Goal: Information Seeking & Learning: Learn about a topic

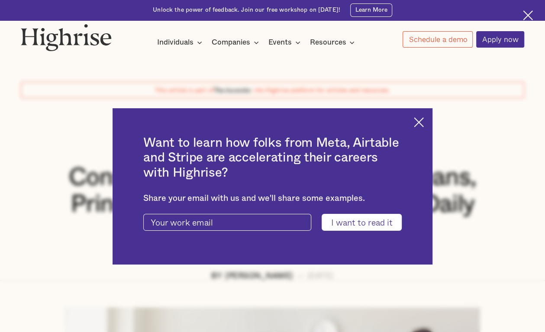
click at [424, 124] on img at bounding box center [419, 122] width 10 height 10
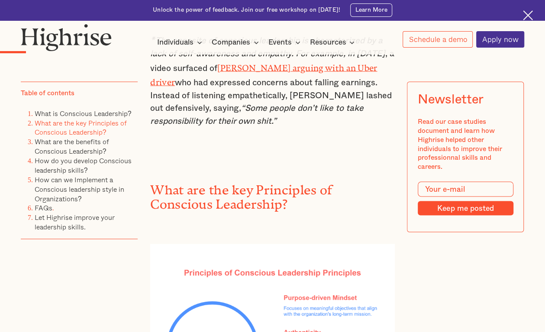
scroll to position [952, 0]
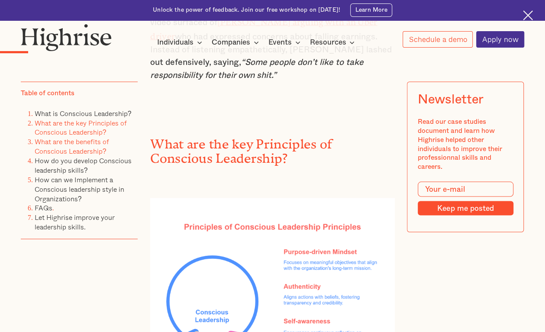
click at [64, 152] on link "What are the benefits of Conscious Leadership?" at bounding box center [72, 146] width 74 height 20
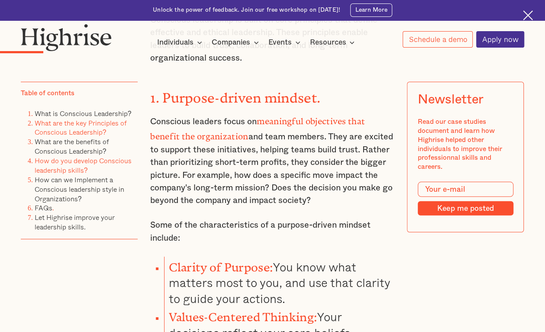
click at [64, 173] on link "How do you develop Conscious leadership skills?" at bounding box center [83, 165] width 97 height 20
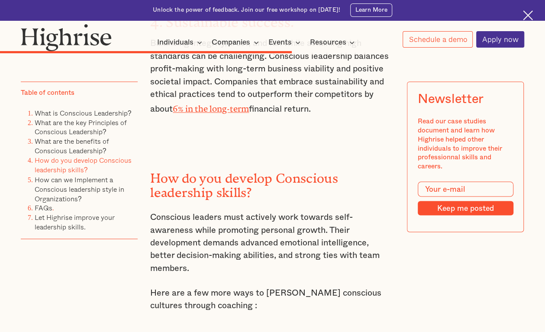
scroll to position [4619, 0]
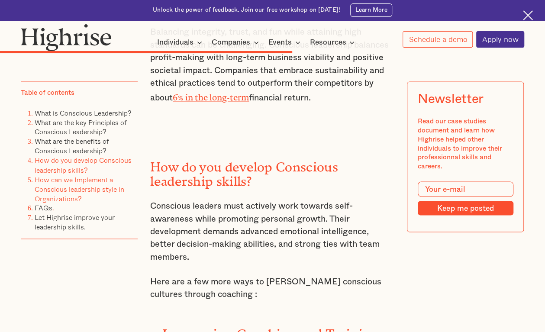
click at [68, 186] on link "How can we Implement a Conscious leadership style in Organizations?" at bounding box center [80, 188] width 90 height 29
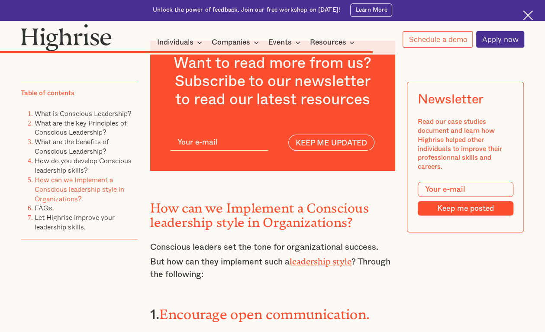
scroll to position [5741, 0]
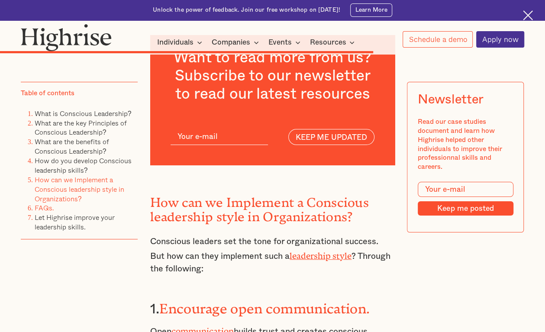
click at [42, 213] on link "FAQs" at bounding box center [44, 208] width 18 height 10
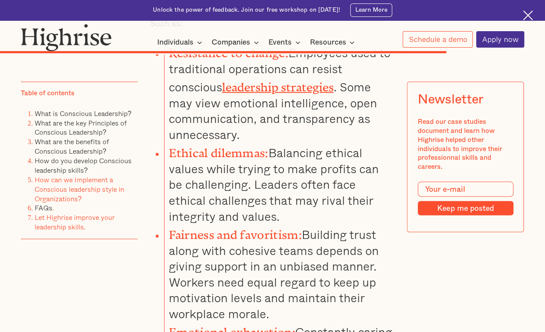
click at [52, 228] on link "Let Highrise improve your leadership skills." at bounding box center [75, 222] width 80 height 20
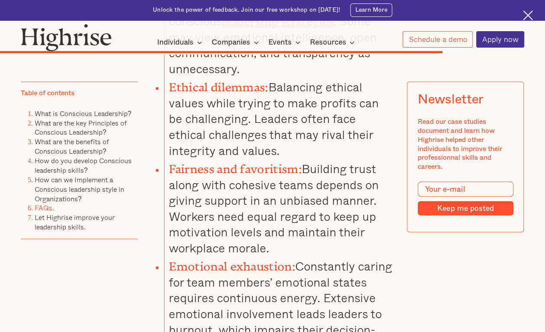
scroll to position [6636, 0]
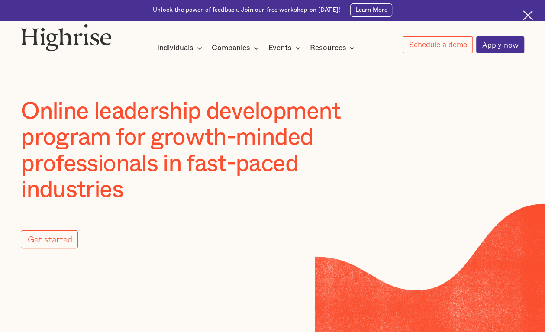
click at [527, 14] on img at bounding box center [528, 15] width 10 height 10
